Goal: Navigation & Orientation: Find specific page/section

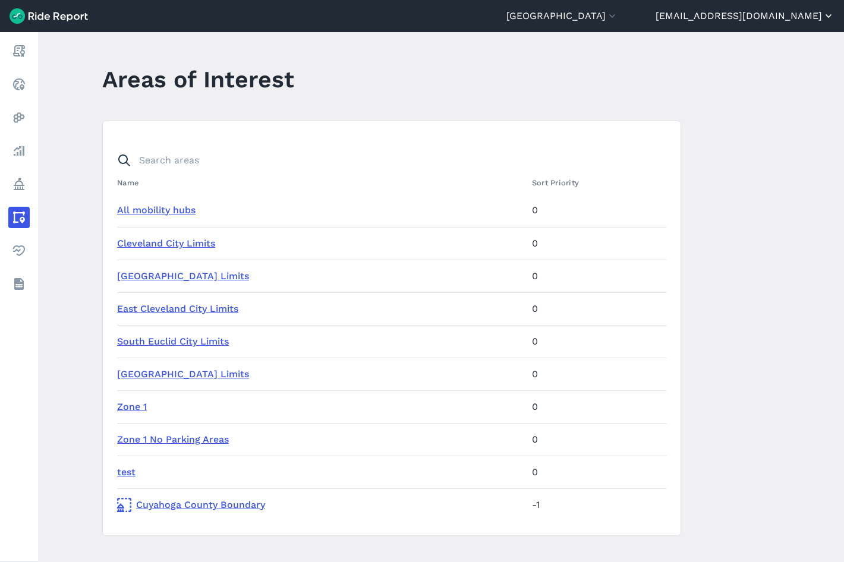
click at [781, 23] on button "[EMAIL_ADDRESS][DOMAIN_NAME]" at bounding box center [745, 16] width 179 height 14
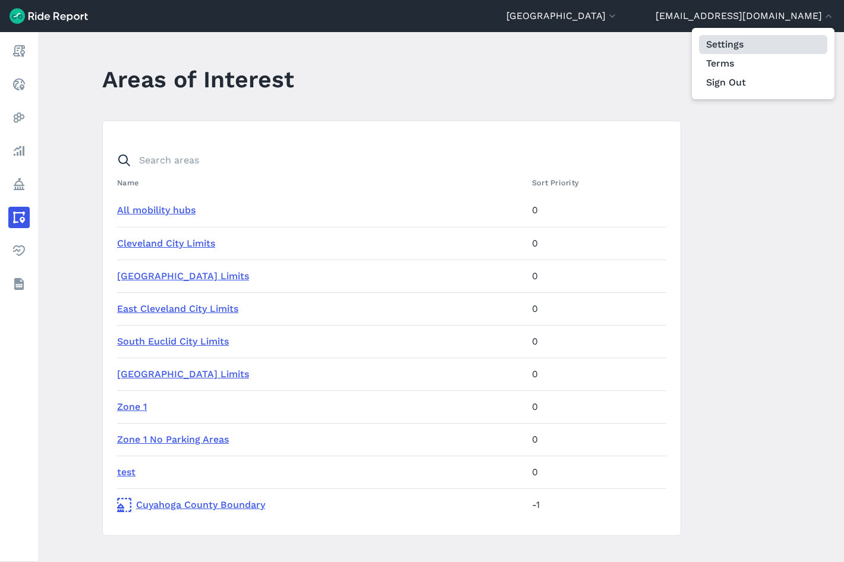
click at [742, 41] on link "Settings" at bounding box center [763, 44] width 128 height 19
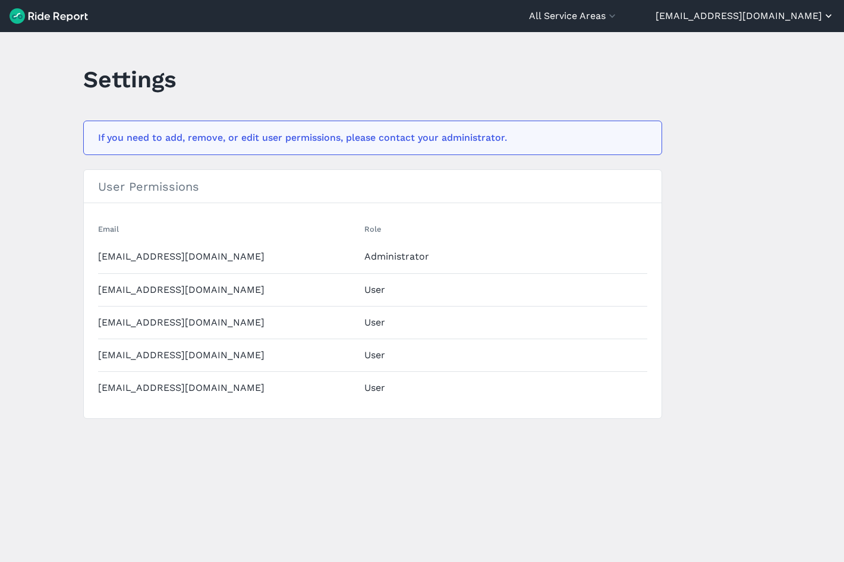
click at [771, 17] on button "[EMAIL_ADDRESS][DOMAIN_NAME]" at bounding box center [745, 16] width 179 height 14
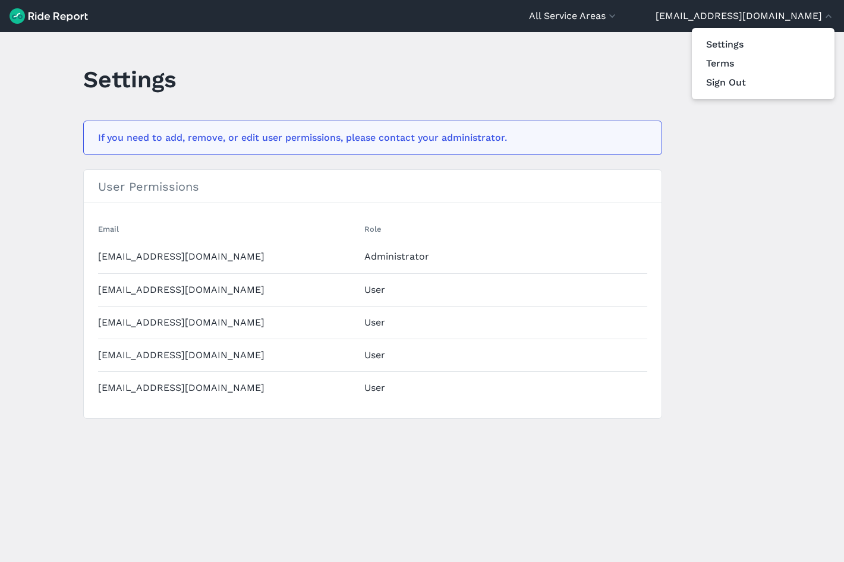
click at [632, 103] on div at bounding box center [422, 281] width 844 height 562
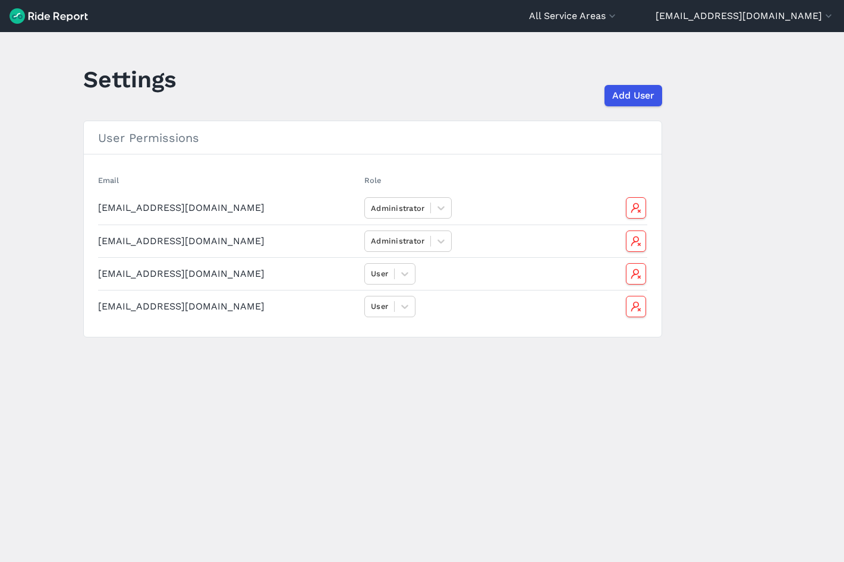
click at [31, 15] on img at bounding box center [49, 15] width 78 height 15
